Goal: Information Seeking & Learning: Learn about a topic

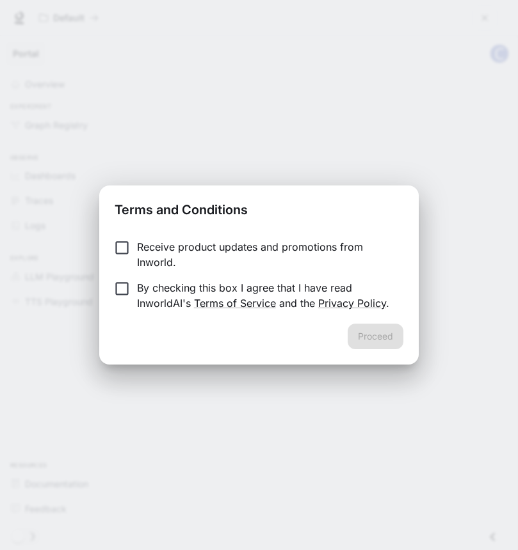
click at [182, 248] on p "Receive product updates and promotions from Inworld." at bounding box center [265, 254] width 256 height 31
click at [156, 279] on form "Receive product updates and promotions from Inworld. By checking this box I agr…" at bounding box center [259, 275] width 288 height 72
click at [155, 296] on p "By checking this box I agree that I have read InworldAI's Terms of Service and …" at bounding box center [265, 295] width 256 height 31
click at [358, 340] on button "Proceed" at bounding box center [376, 337] width 56 height 26
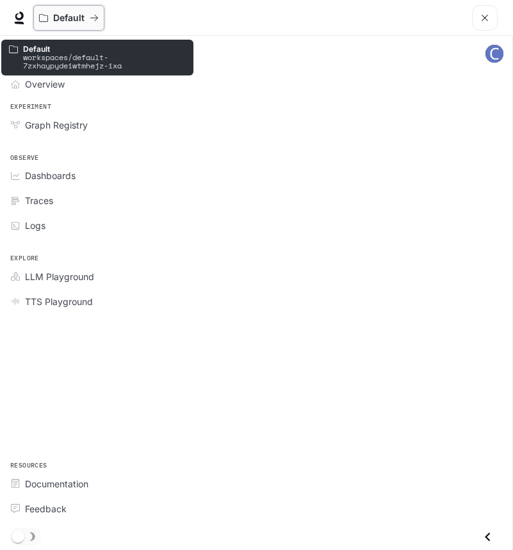
click at [83, 28] on button "Default" at bounding box center [68, 18] width 71 height 26
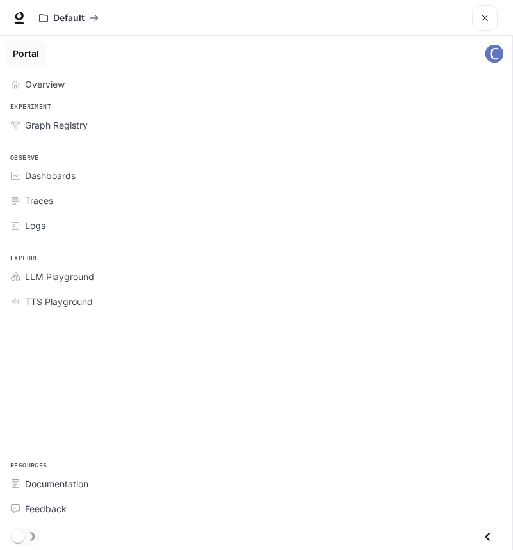
scroll to position [117, 0]
click at [82, 492] on link "Documentation" at bounding box center [256, 484] width 502 height 22
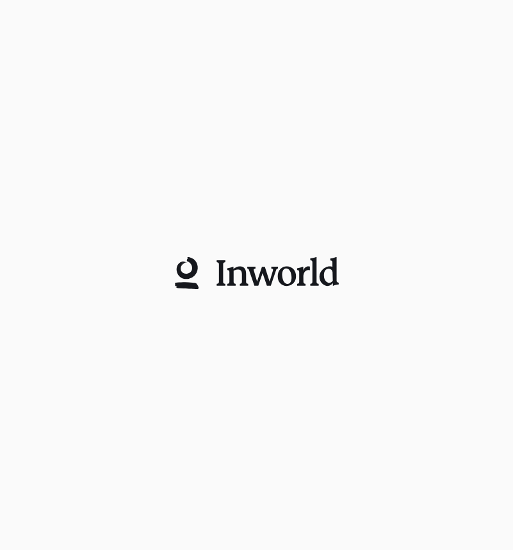
scroll to position [0, 0]
